Goal: Task Accomplishment & Management: Use online tool/utility

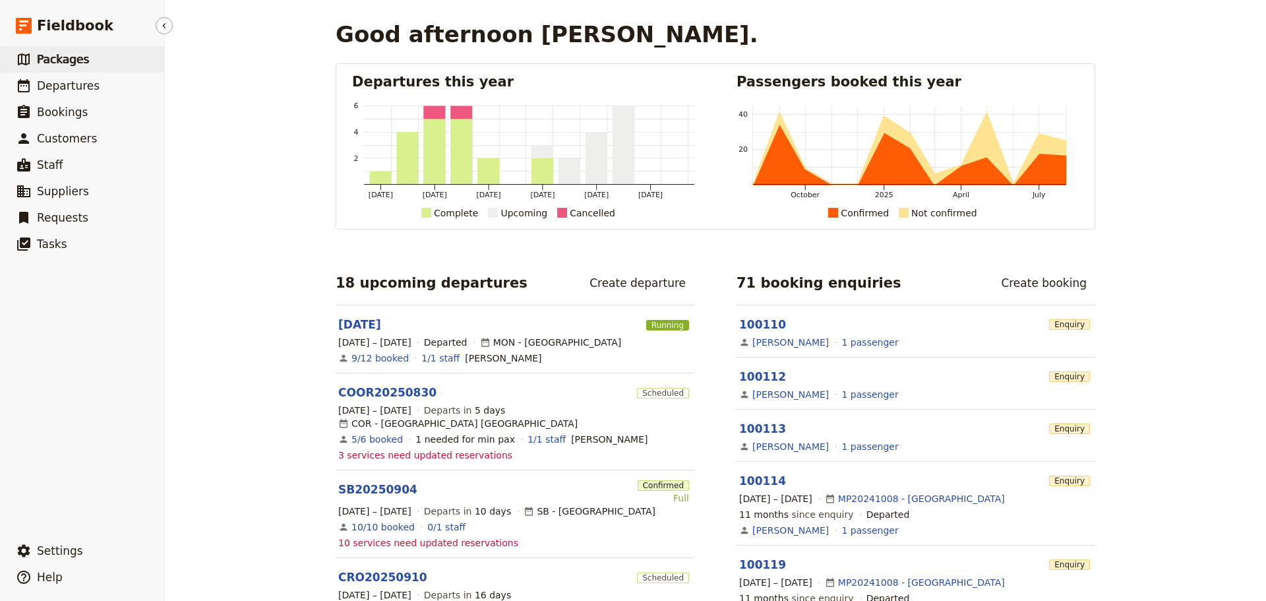
click at [57, 59] on span "Packages" at bounding box center [63, 59] width 52 height 13
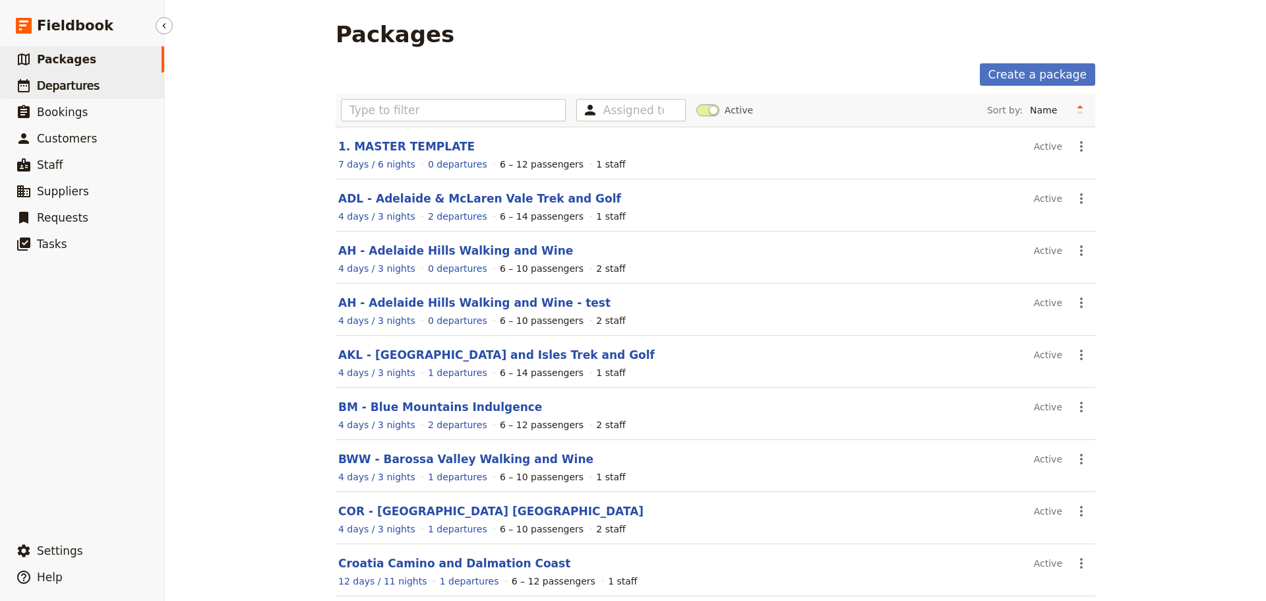
click at [61, 86] on span "Departures" at bounding box center [68, 85] width 63 height 13
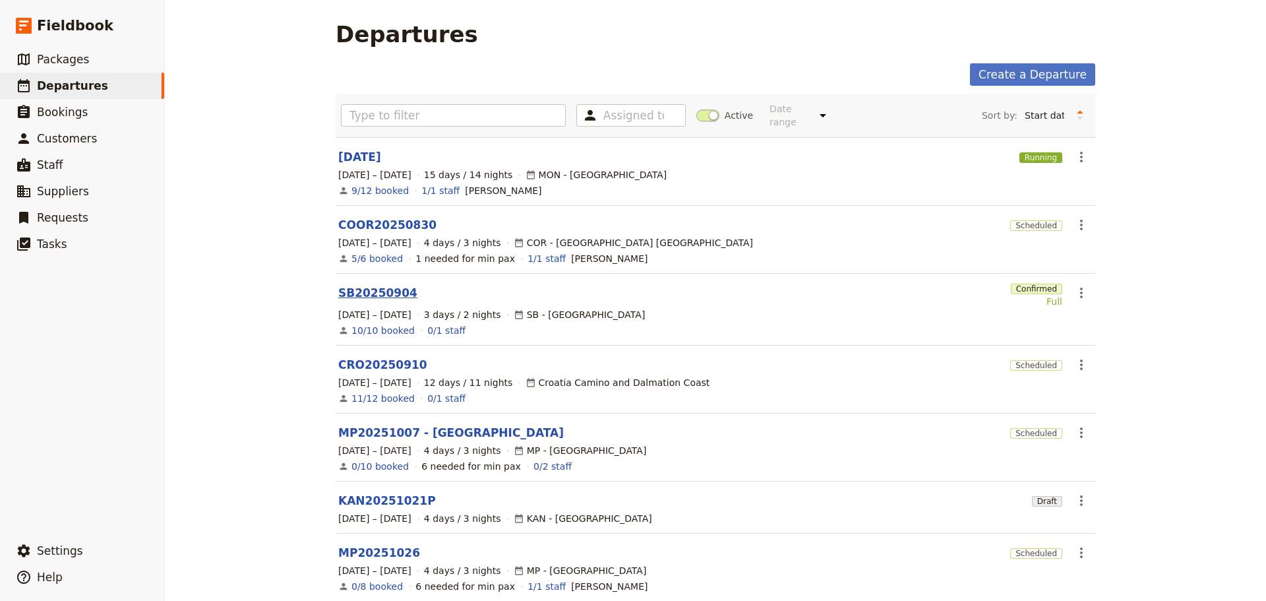
click at [361, 285] on link "SB20250904" at bounding box center [377, 293] width 79 height 16
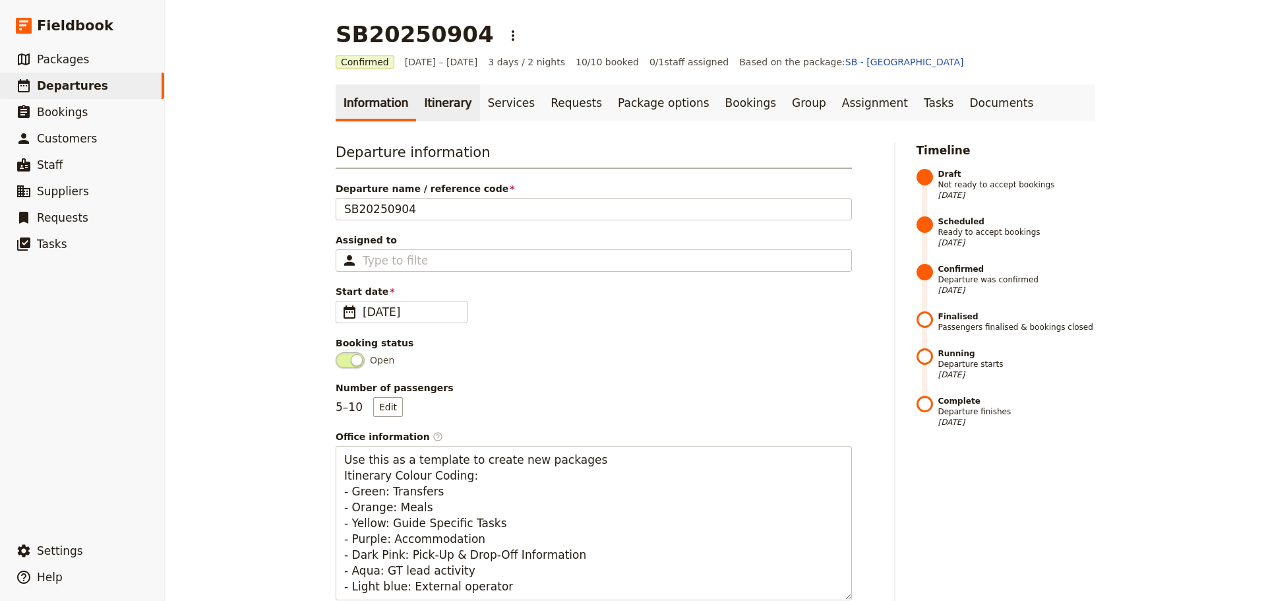
click at [431, 106] on link "Itinerary" at bounding box center [447, 102] width 63 height 37
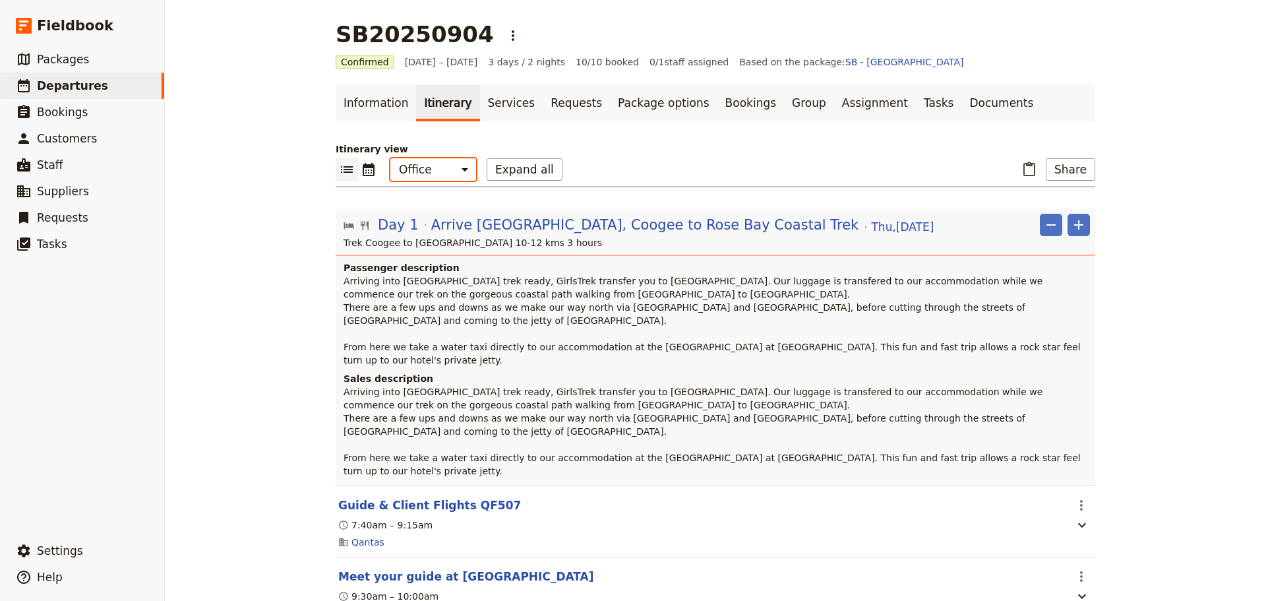
click at [452, 169] on select "Office Guide Passenger Sales" at bounding box center [433, 169] width 86 height 22
select select "STAFF"
click at [390, 158] on select "Office Guide Passenger Sales" at bounding box center [433, 169] width 86 height 22
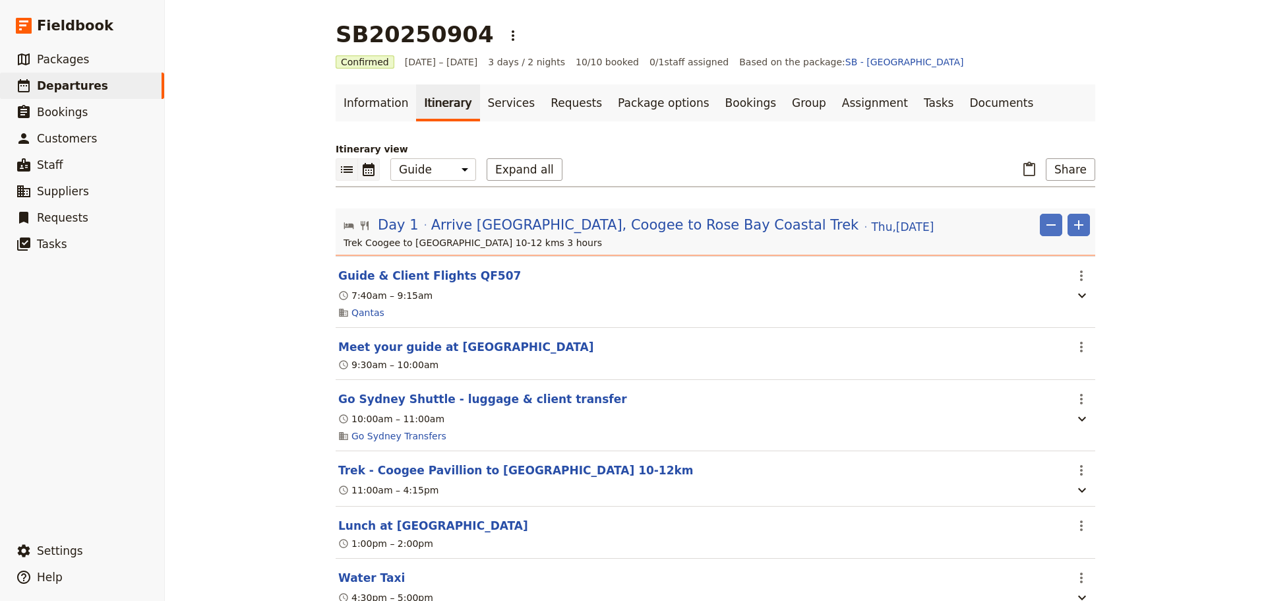
click at [363, 175] on icon "Calendar view" at bounding box center [369, 169] width 12 height 13
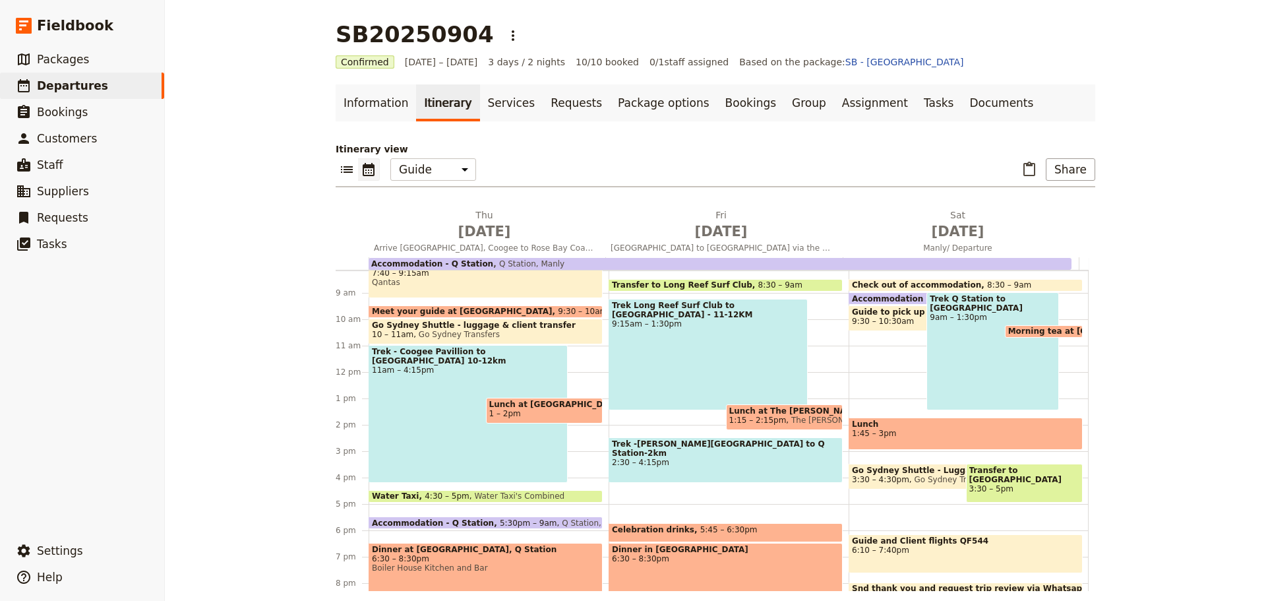
scroll to position [218, 0]
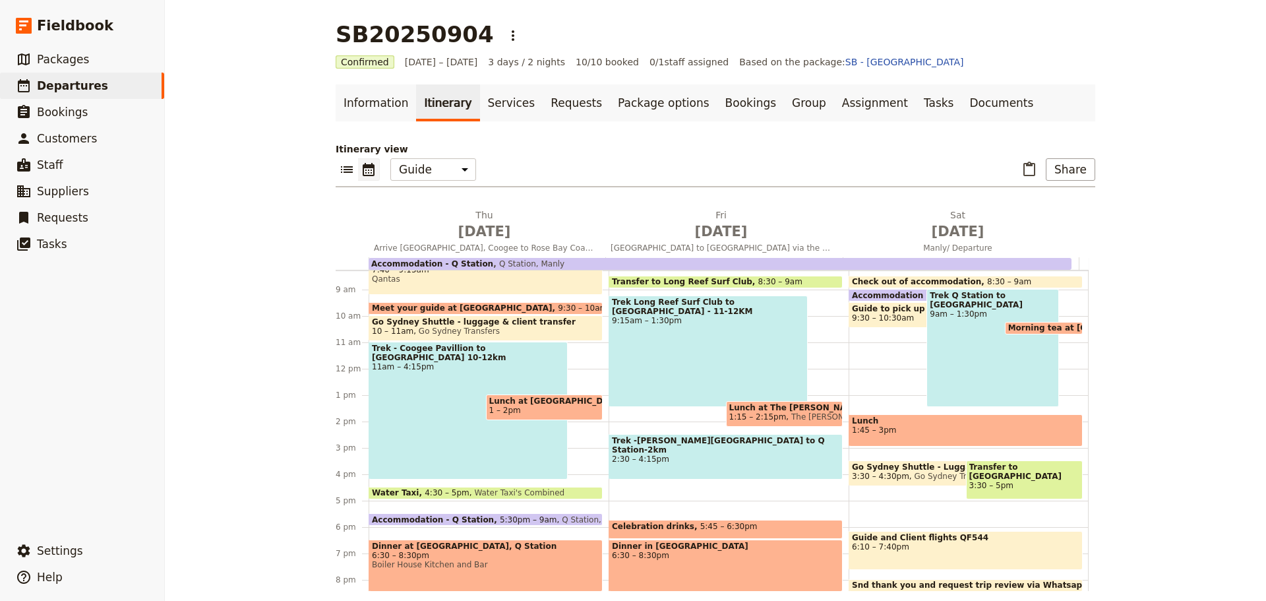
click at [539, 327] on span "10 – 11am Go Sydney Transfers" at bounding box center [486, 330] width 228 height 9
